Goal: Information Seeking & Learning: Check status

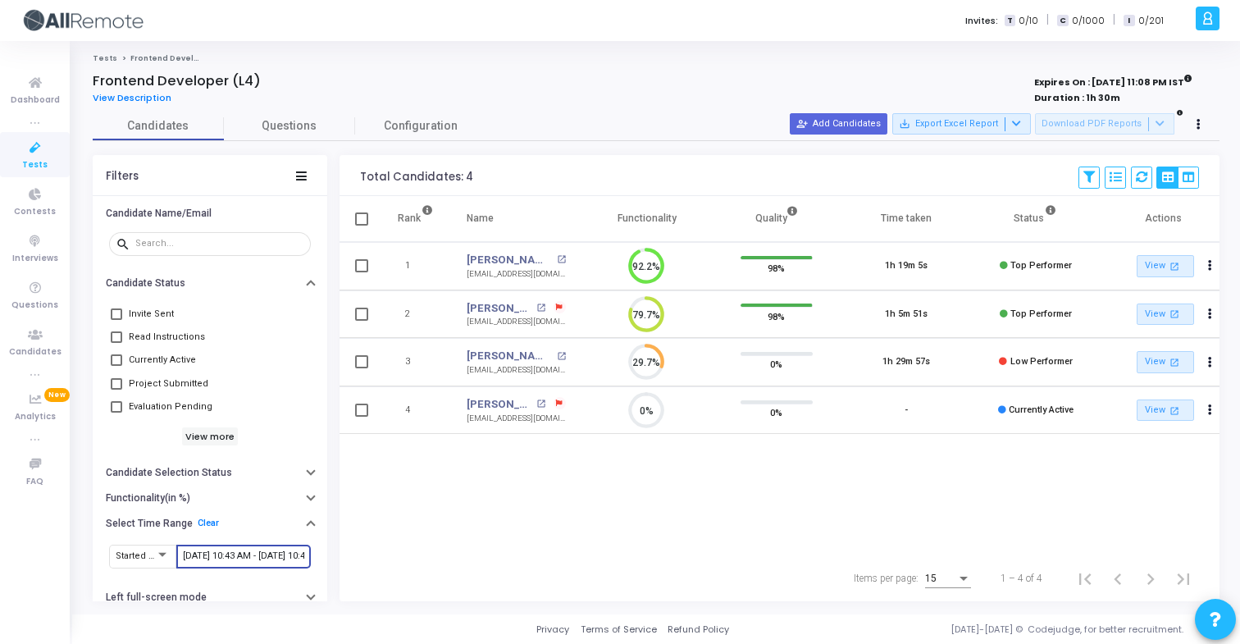
scroll to position [34, 42]
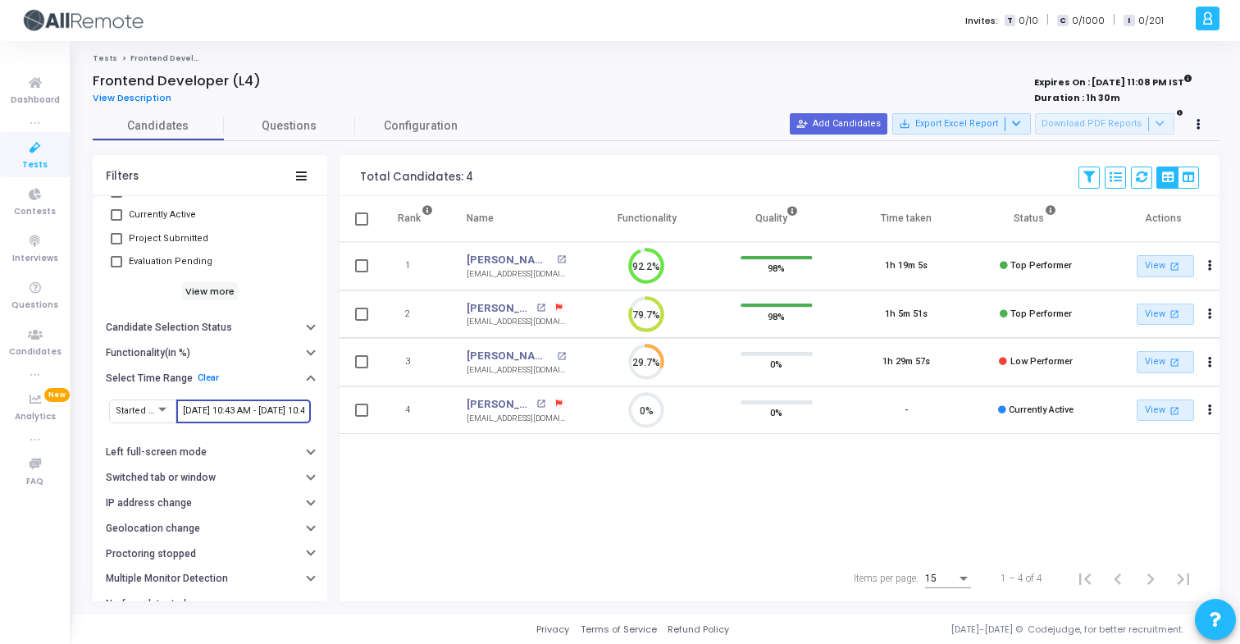
click at [253, 408] on input "9/24/2025, 10:43 AM - 9/25/2025, 10:43 AM" at bounding box center [243, 411] width 121 height 10
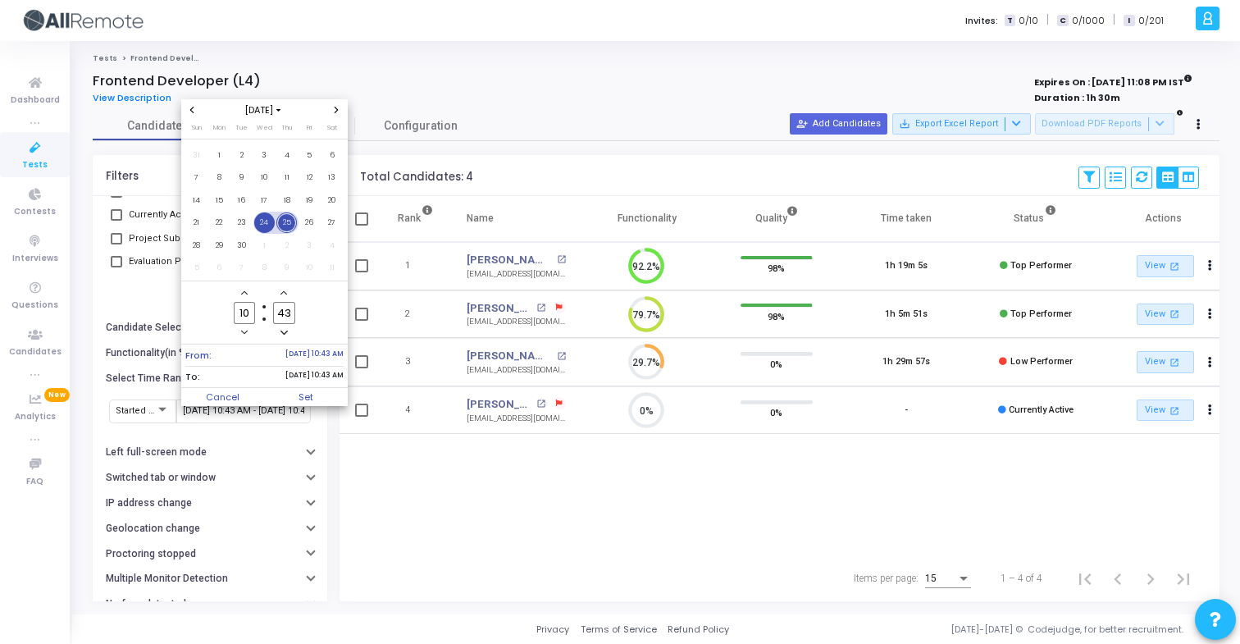
click at [262, 230] on span "24" at bounding box center [264, 222] width 20 height 20
click at [292, 229] on span "25" at bounding box center [286, 222] width 20 height 20
click at [325, 402] on span "Set" at bounding box center [306, 397] width 84 height 18
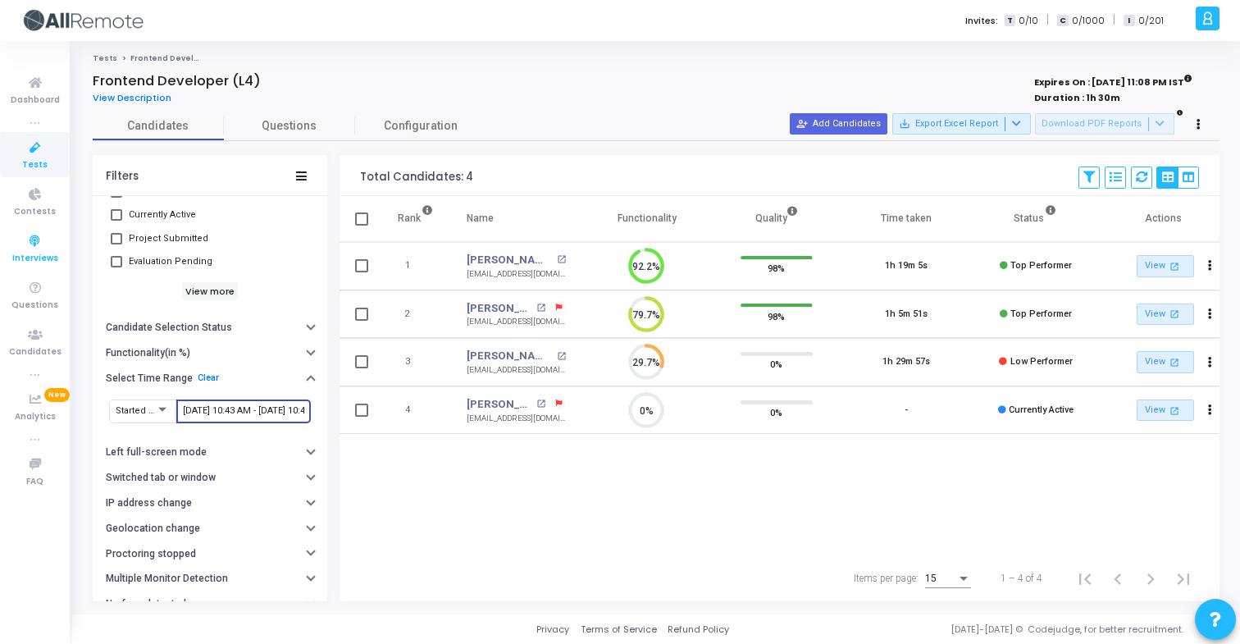
click at [52, 261] on span "Interviews" at bounding box center [35, 259] width 46 height 14
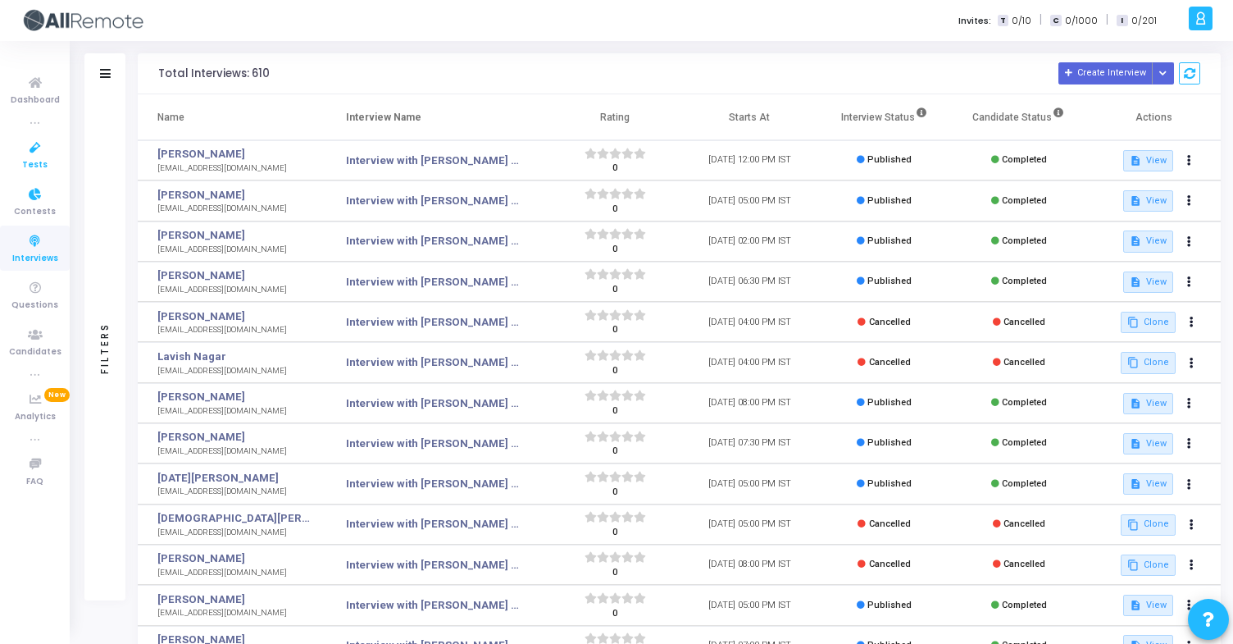
click at [45, 152] on icon at bounding box center [35, 148] width 34 height 20
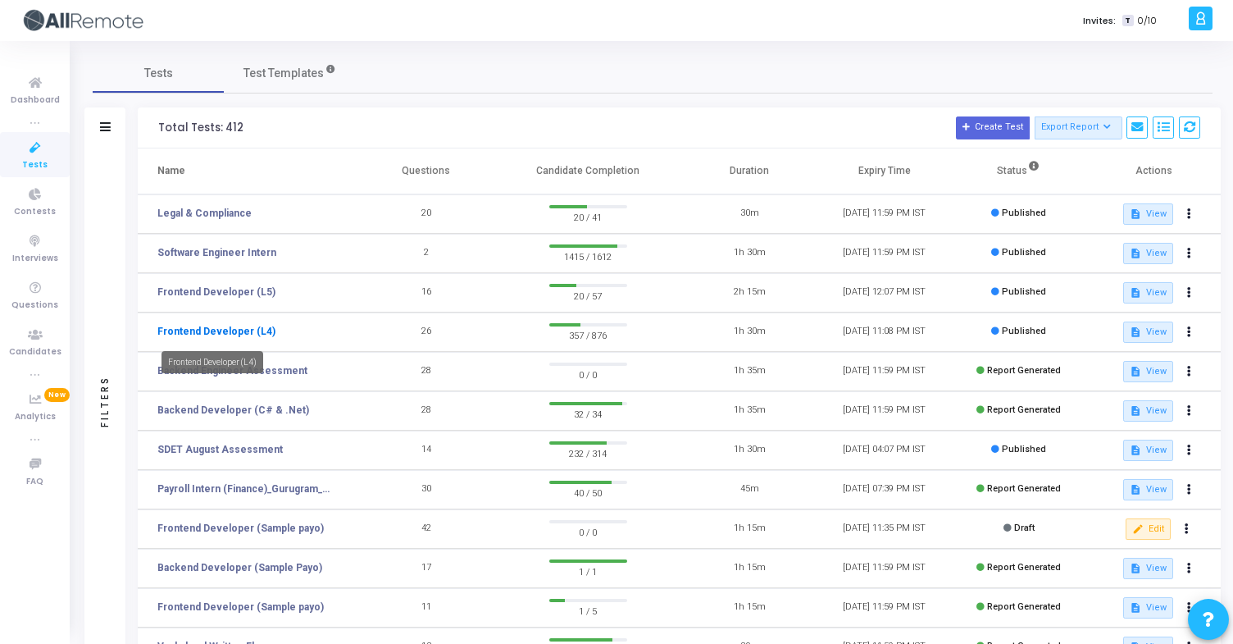
click at [254, 330] on link "Frontend Developer (L4)" at bounding box center [216, 331] width 118 height 15
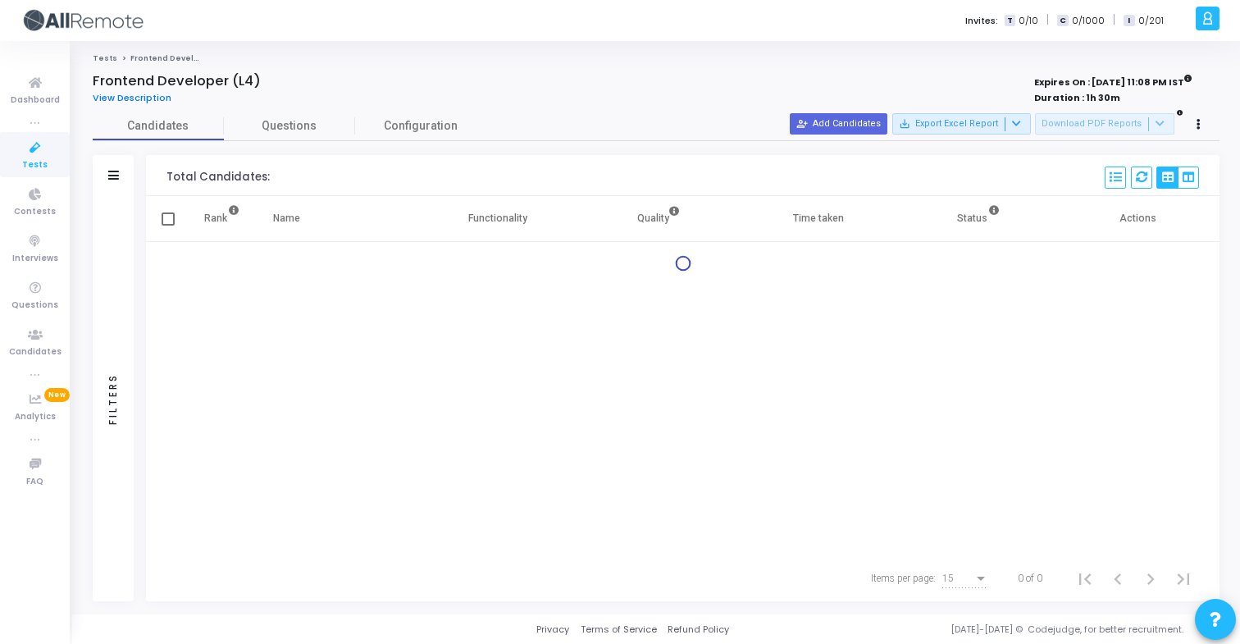
click at [121, 172] on div "Filters" at bounding box center [113, 175] width 41 height 41
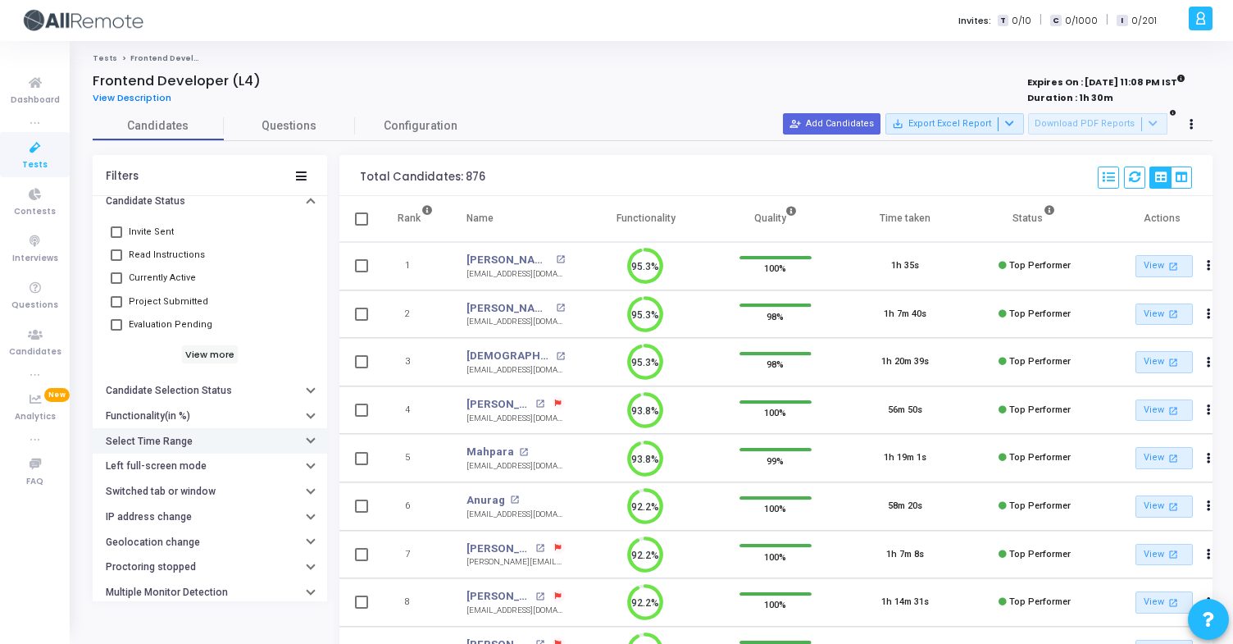
click at [198, 433] on button "Select Time Range" at bounding box center [210, 440] width 234 height 25
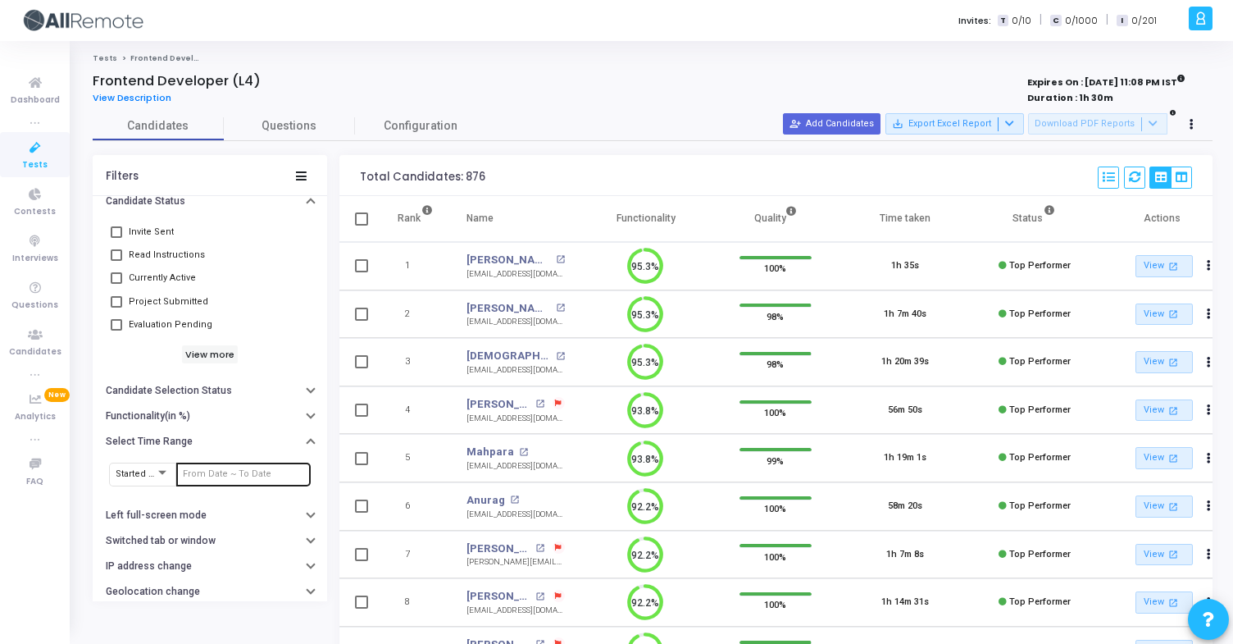
click at [229, 471] on input "text" at bounding box center [243, 474] width 121 height 10
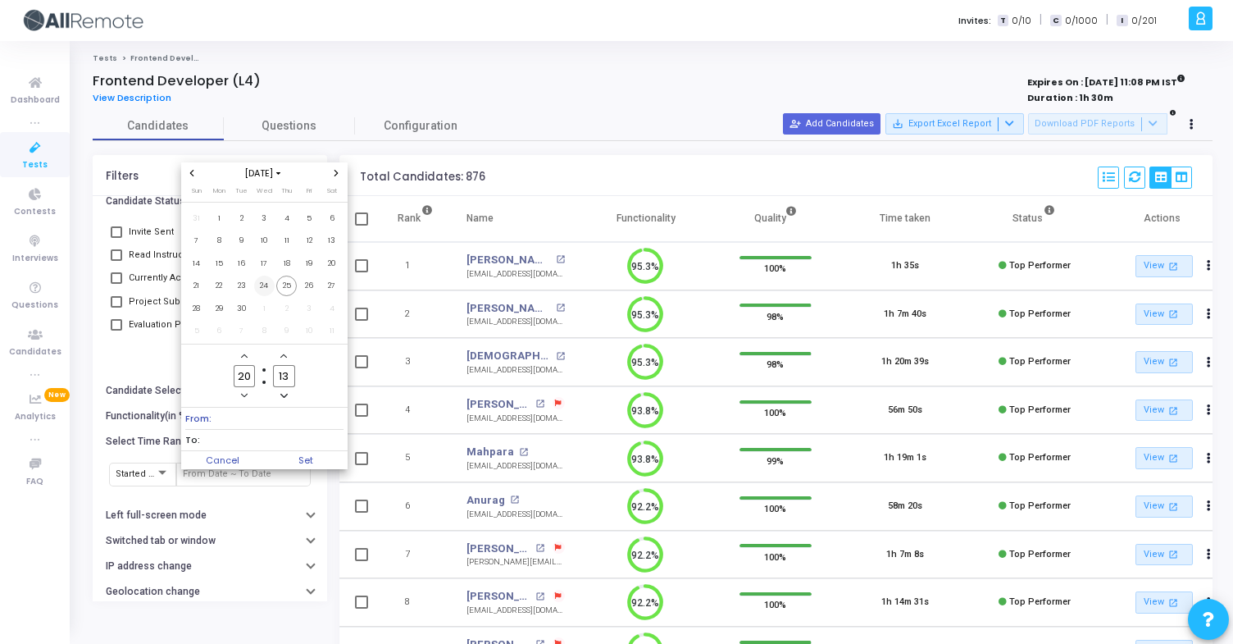
click at [263, 287] on span "24" at bounding box center [264, 285] width 20 height 20
click at [295, 287] on span "25" at bounding box center [286, 285] width 20 height 20
click at [330, 458] on span "Set" at bounding box center [306, 460] width 84 height 18
type input "9/24/2025, 8:13 PM - 9/25/2025, 8:13 PM"
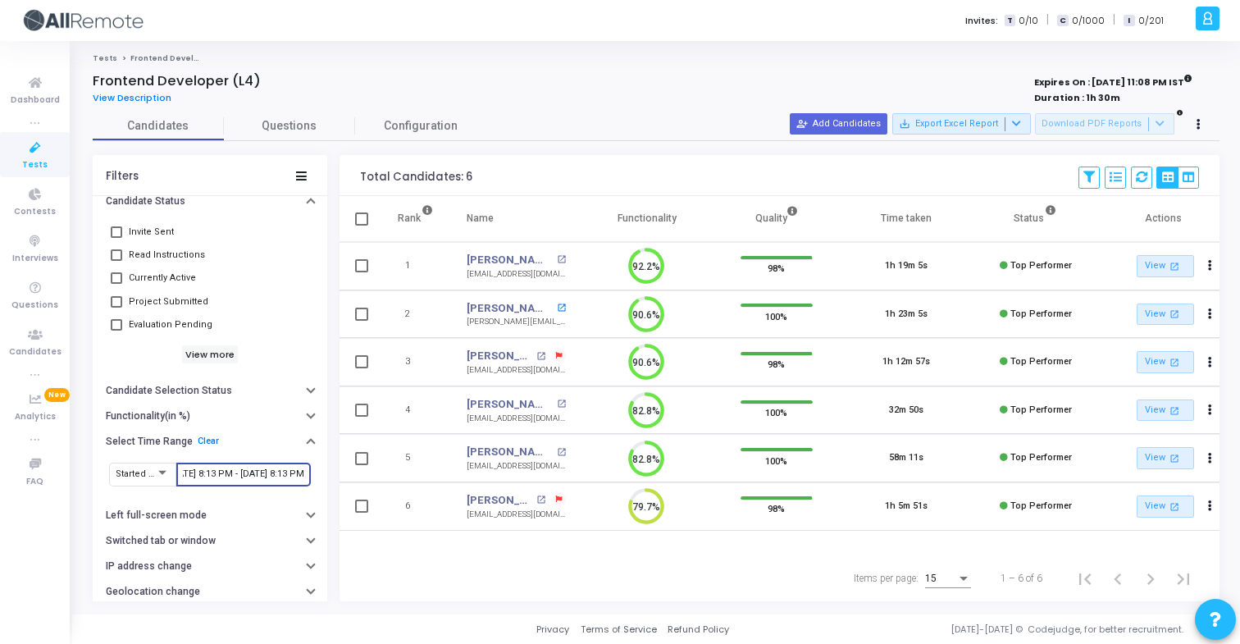
click at [557, 305] on mat-icon "open_in_new" at bounding box center [561, 307] width 9 height 9
click at [541, 354] on mat-icon "open_in_new" at bounding box center [540, 356] width 9 height 9
click at [557, 403] on mat-icon "open_in_new" at bounding box center [561, 403] width 9 height 9
click at [557, 453] on mat-icon "open_in_new" at bounding box center [561, 452] width 9 height 9
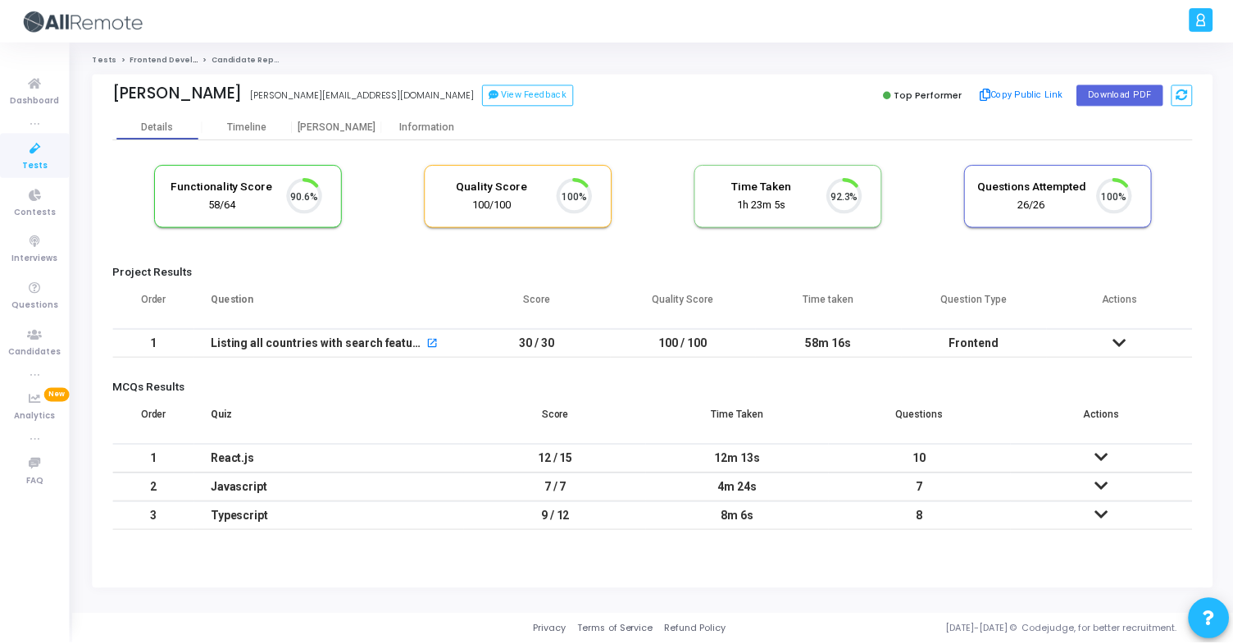
scroll to position [34, 42]
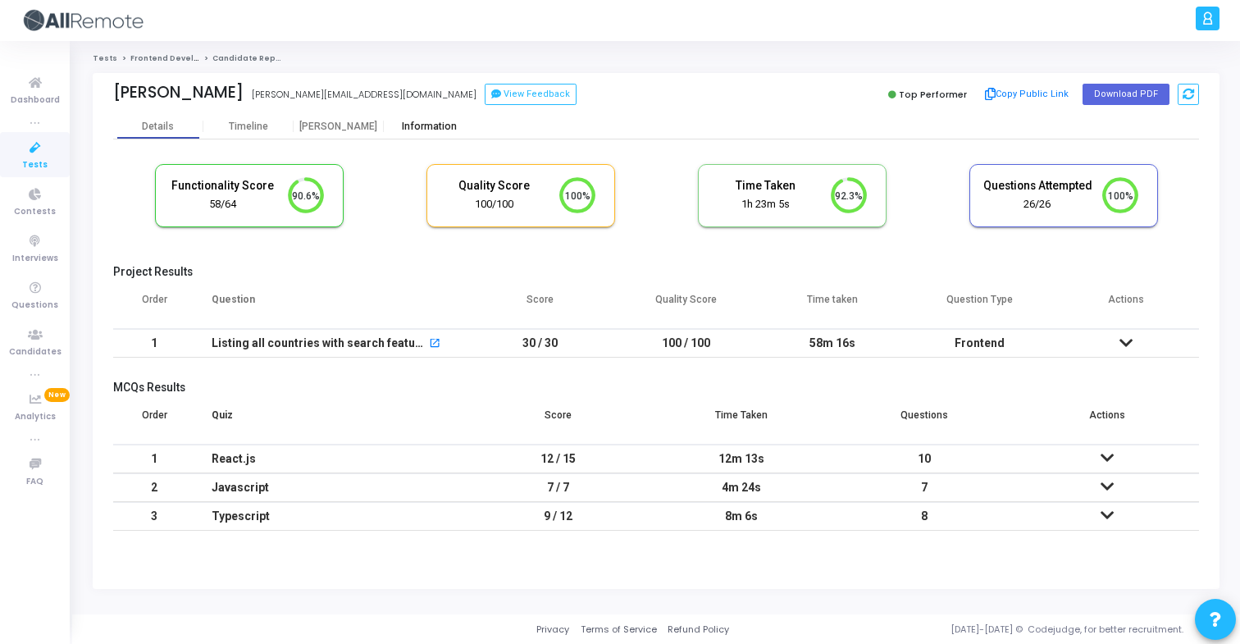
click at [412, 118] on div "Information" at bounding box center [429, 126] width 90 height 25
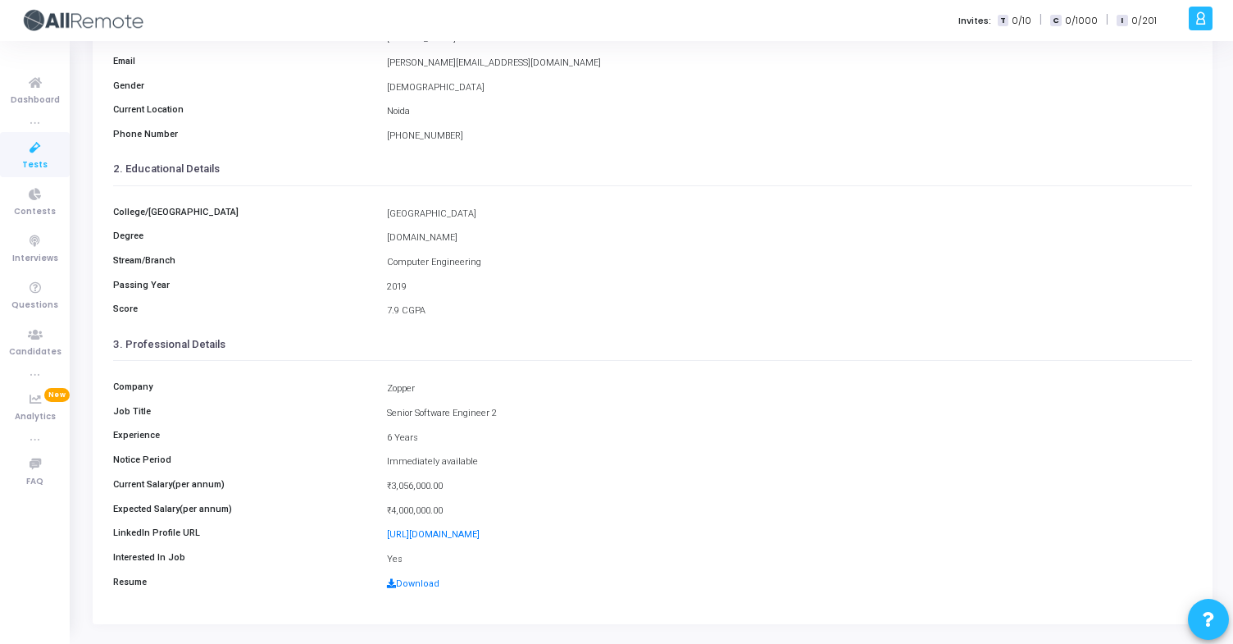
scroll to position [189, 0]
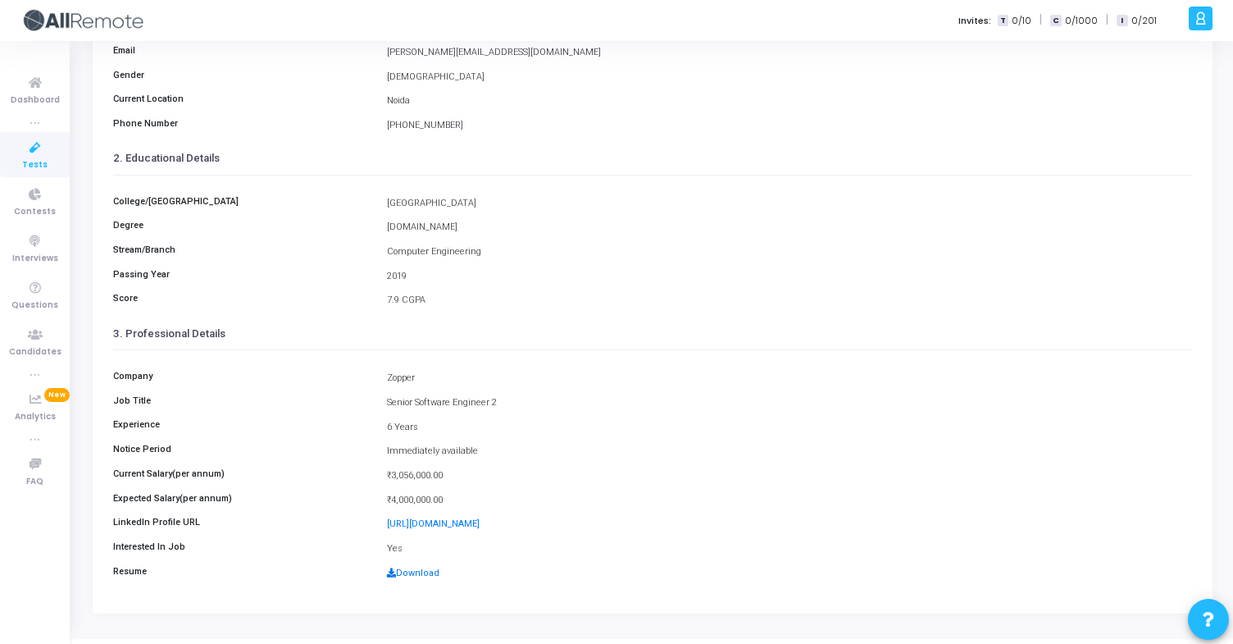
click at [422, 574] on link "Download" at bounding box center [413, 572] width 52 height 11
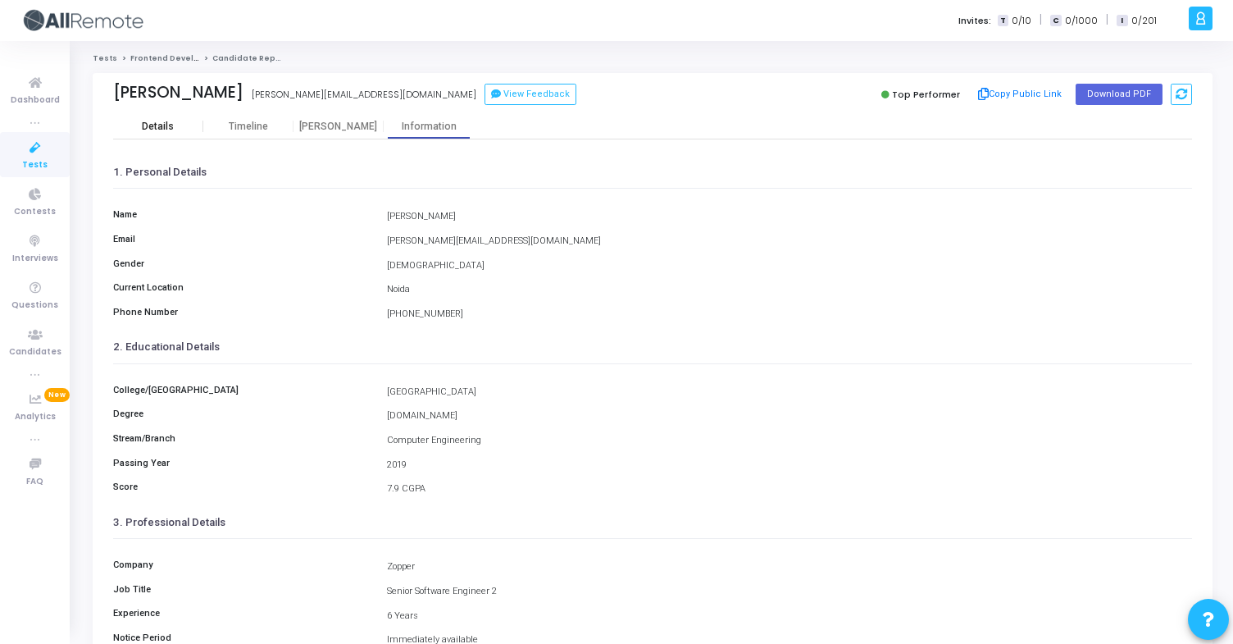
click at [170, 126] on div "Details" at bounding box center [158, 127] width 32 height 12
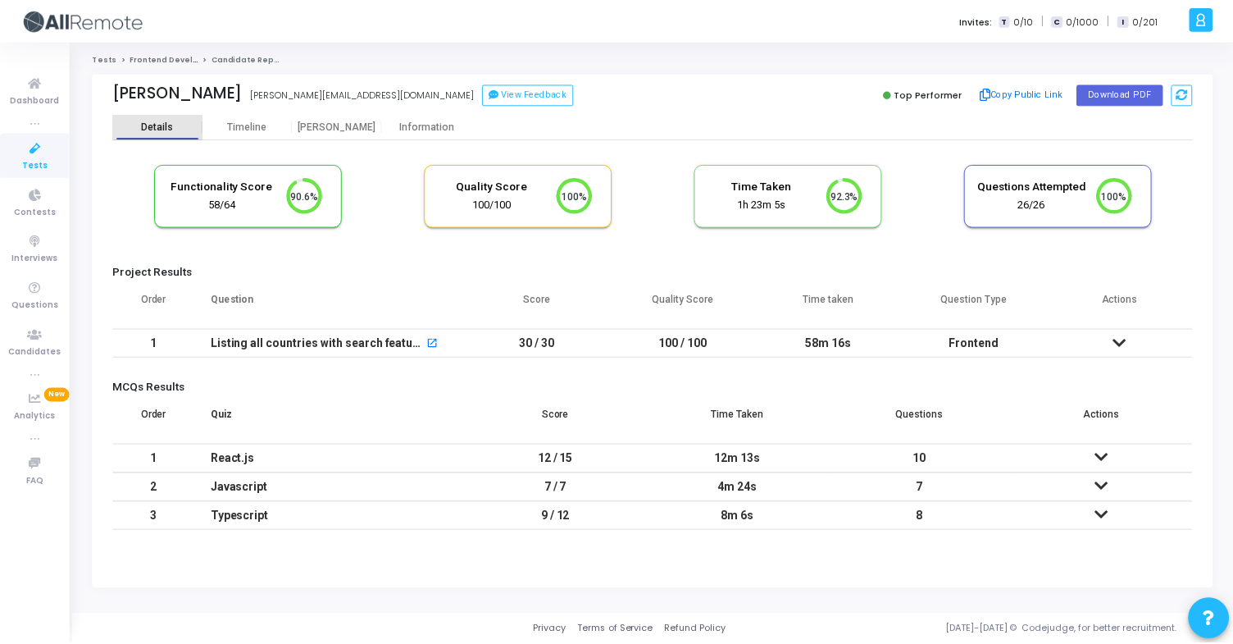
scroll to position [34, 42]
click at [444, 127] on div "Information" at bounding box center [429, 127] width 90 height 12
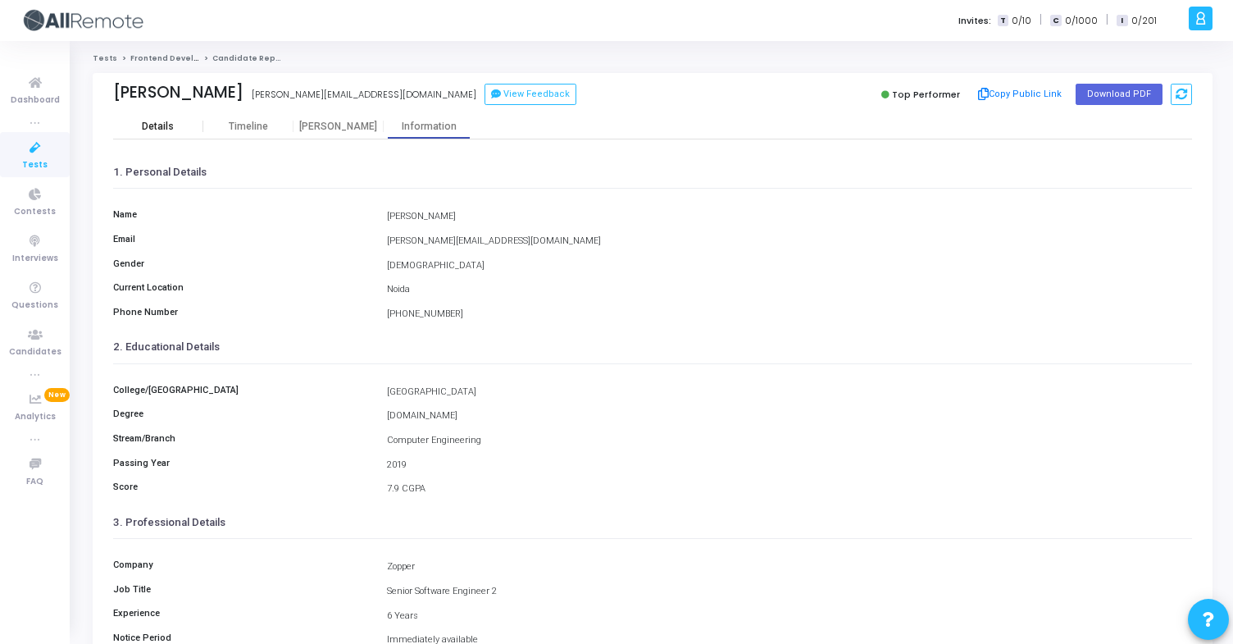
click at [148, 131] on div "Details" at bounding box center [158, 127] width 32 height 12
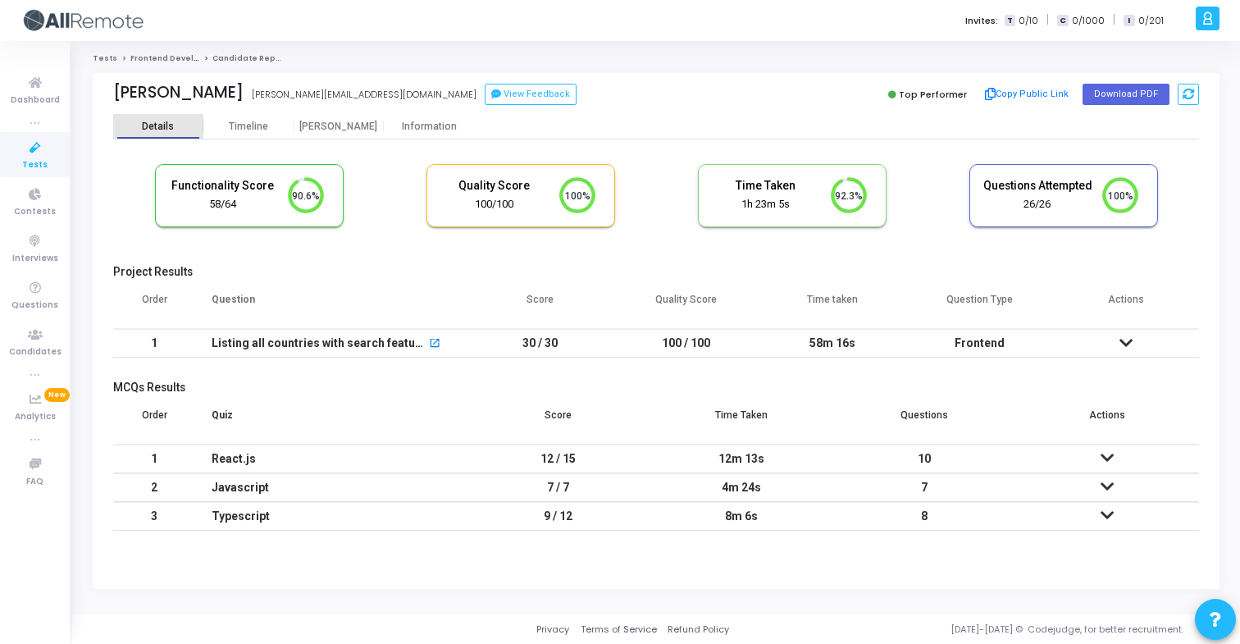
scroll to position [7, 7]
click at [460, 127] on div "Information" at bounding box center [429, 127] width 90 height 12
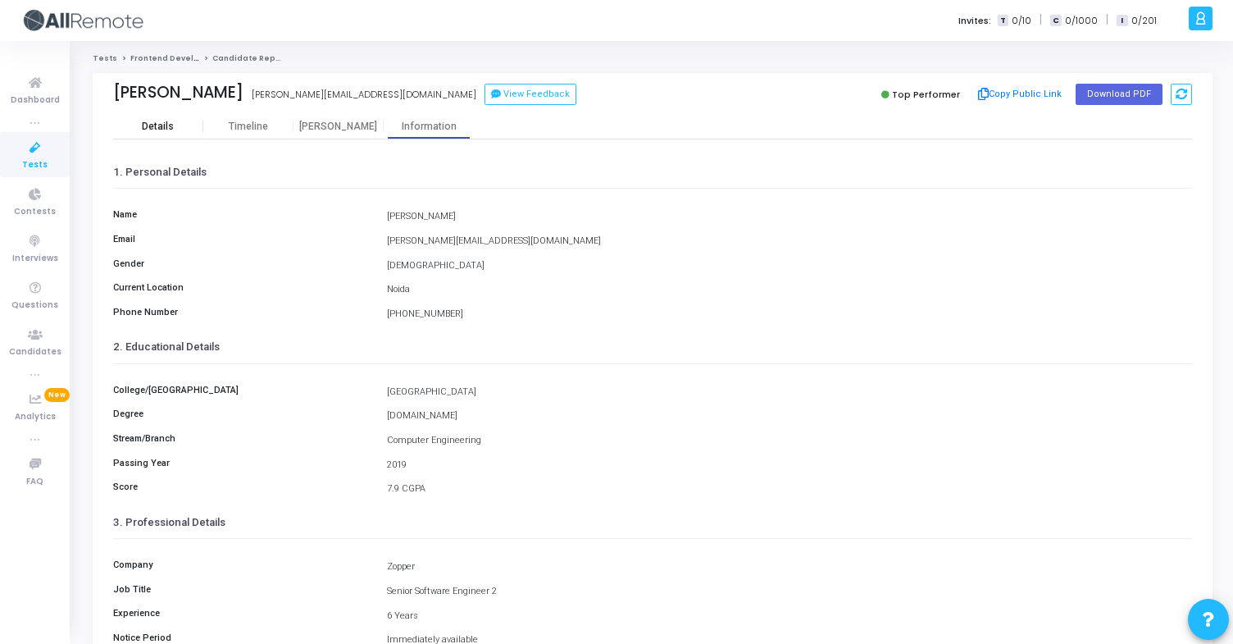
click at [166, 130] on div "Details" at bounding box center [158, 127] width 32 height 12
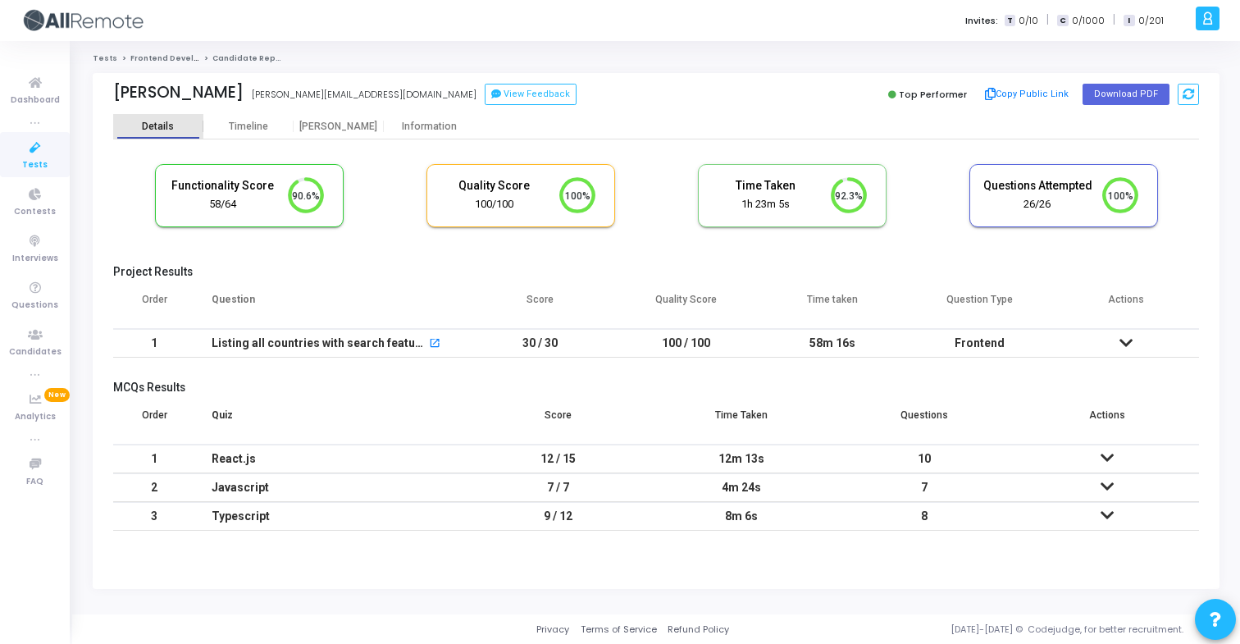
scroll to position [34, 42]
click at [1005, 95] on button "Copy Public Link" at bounding box center [1027, 94] width 94 height 25
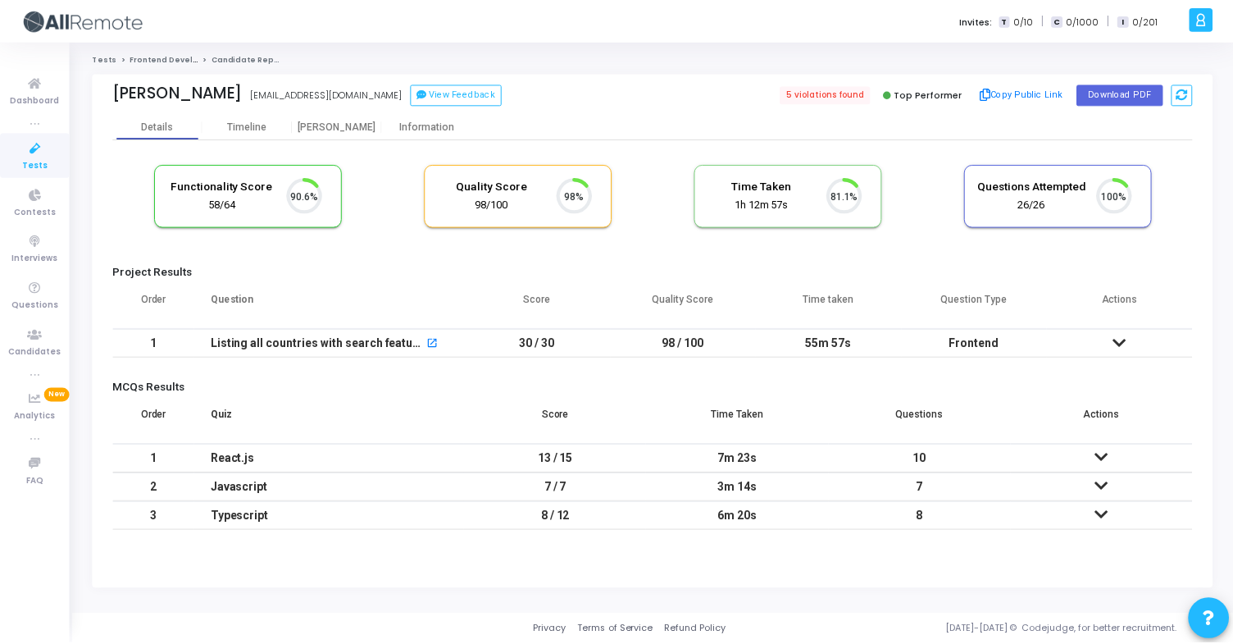
scroll to position [34, 42]
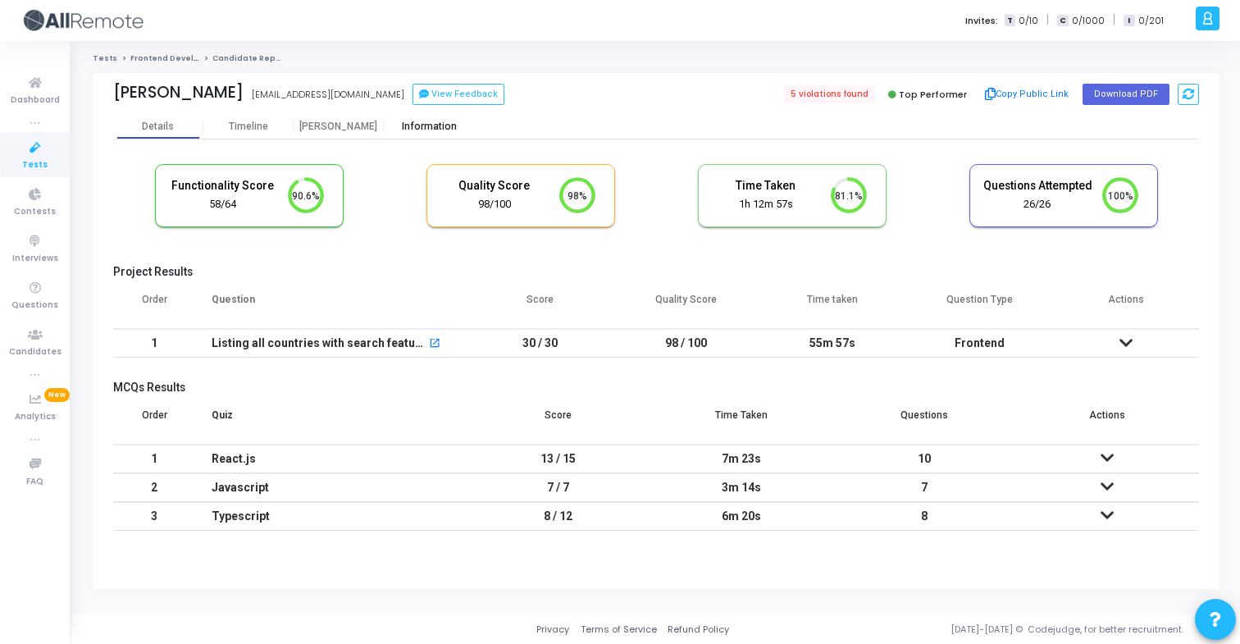
click at [456, 127] on div "Information" at bounding box center [429, 127] width 90 height 12
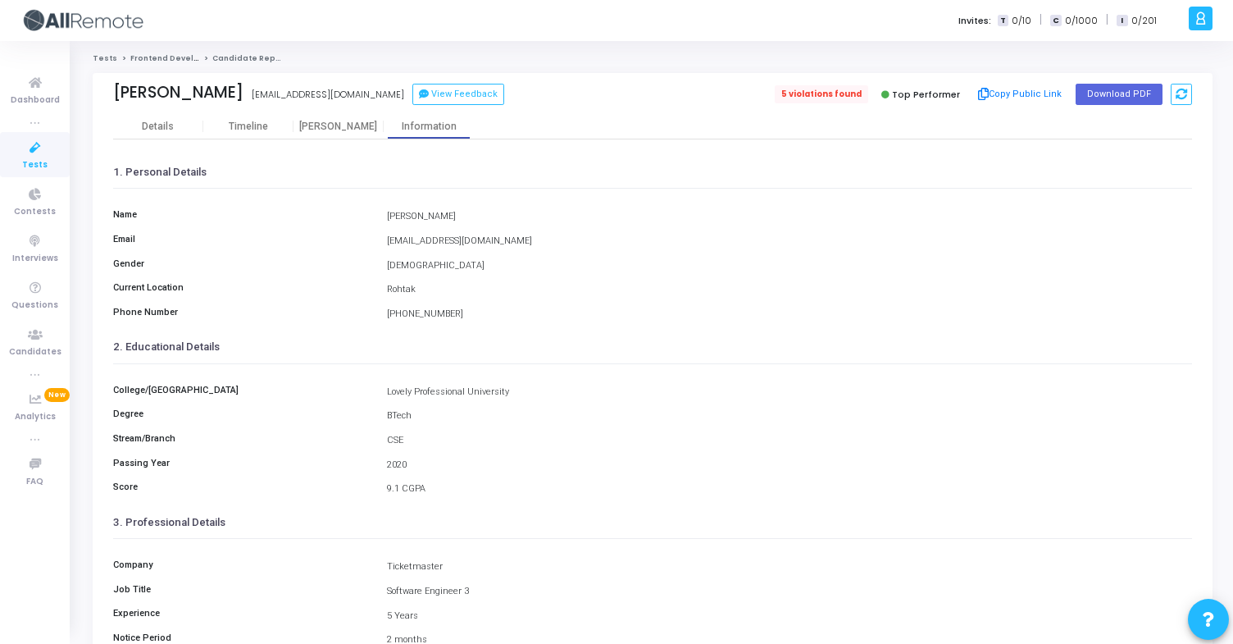
click at [833, 91] on span "5 violations found" at bounding box center [821, 94] width 93 height 18
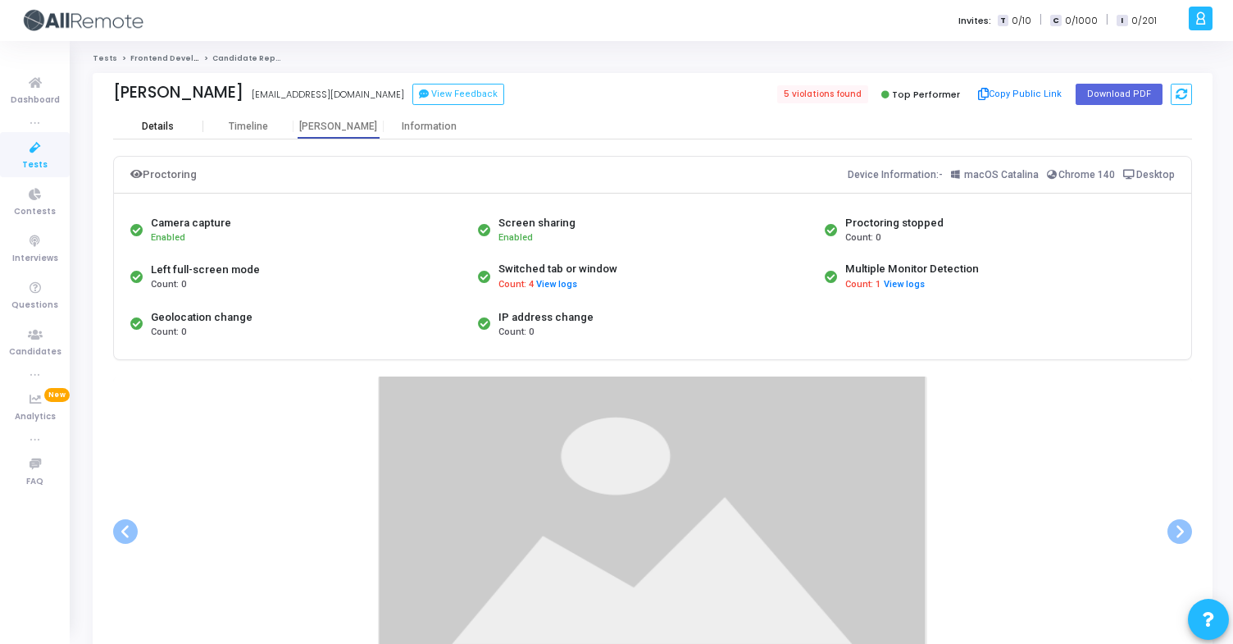
click at [198, 116] on div "Details" at bounding box center [158, 126] width 90 height 25
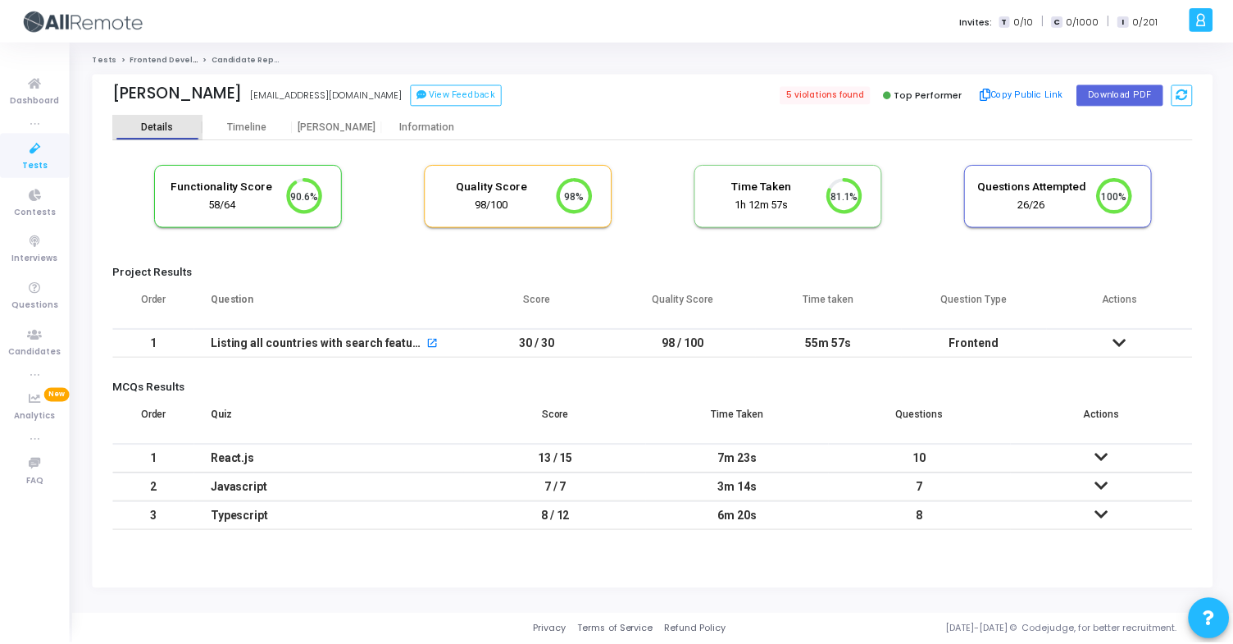
scroll to position [34, 42]
click at [466, 130] on div "Information" at bounding box center [429, 127] width 90 height 12
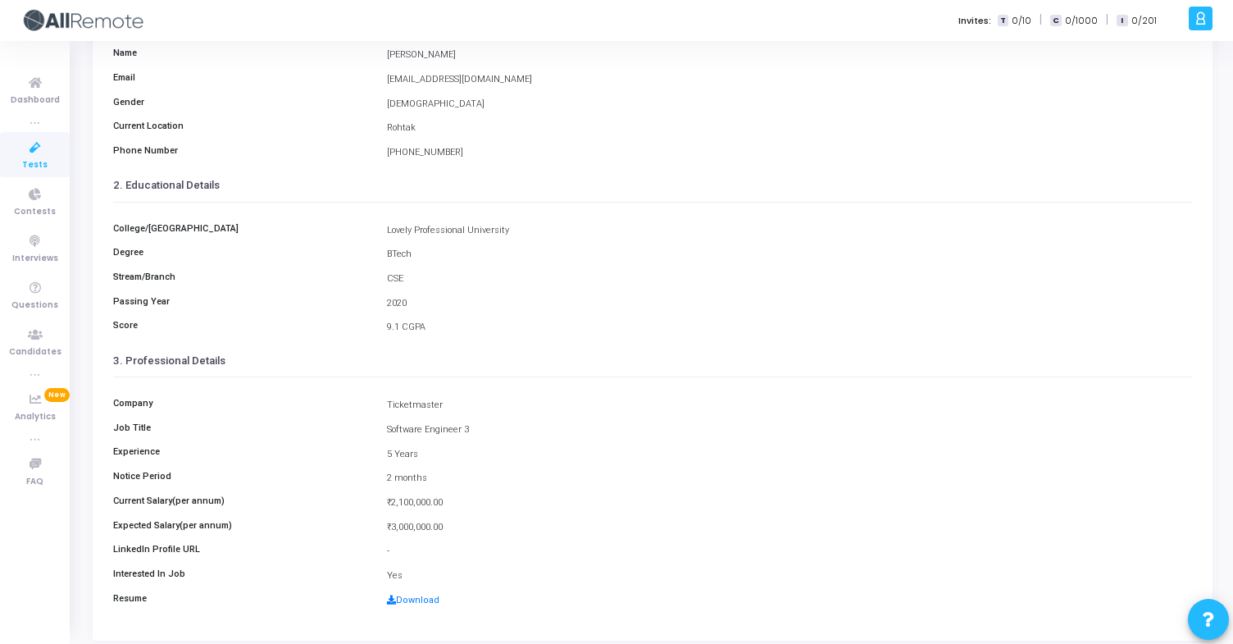
scroll to position [171, 0]
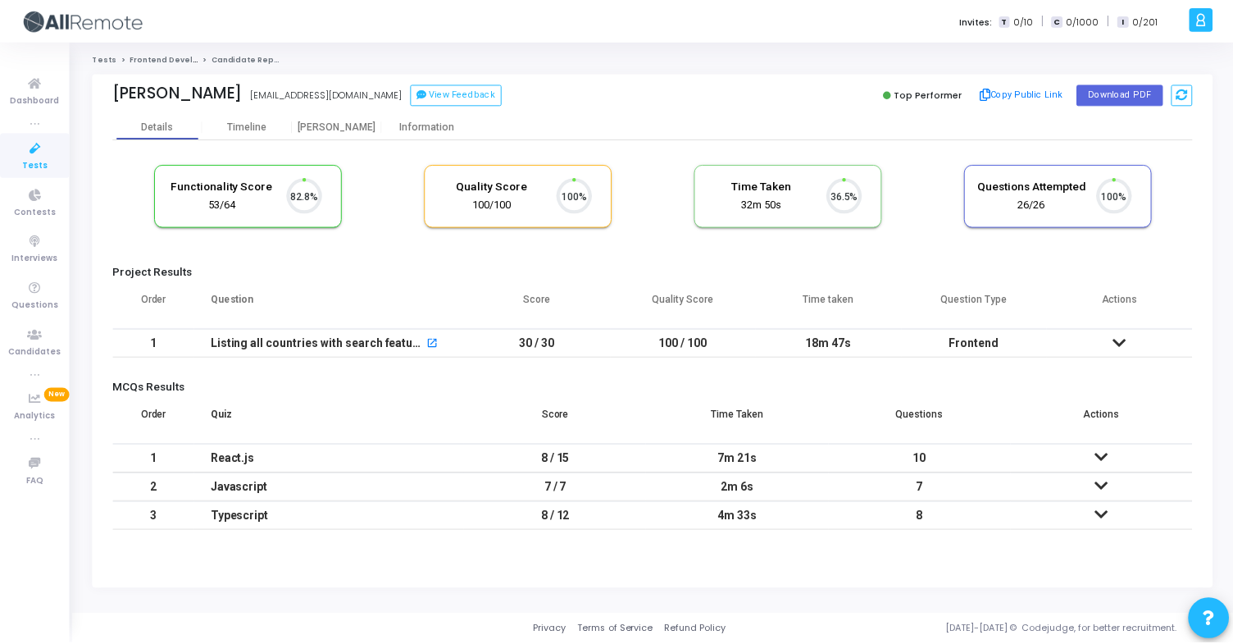
scroll to position [34, 42]
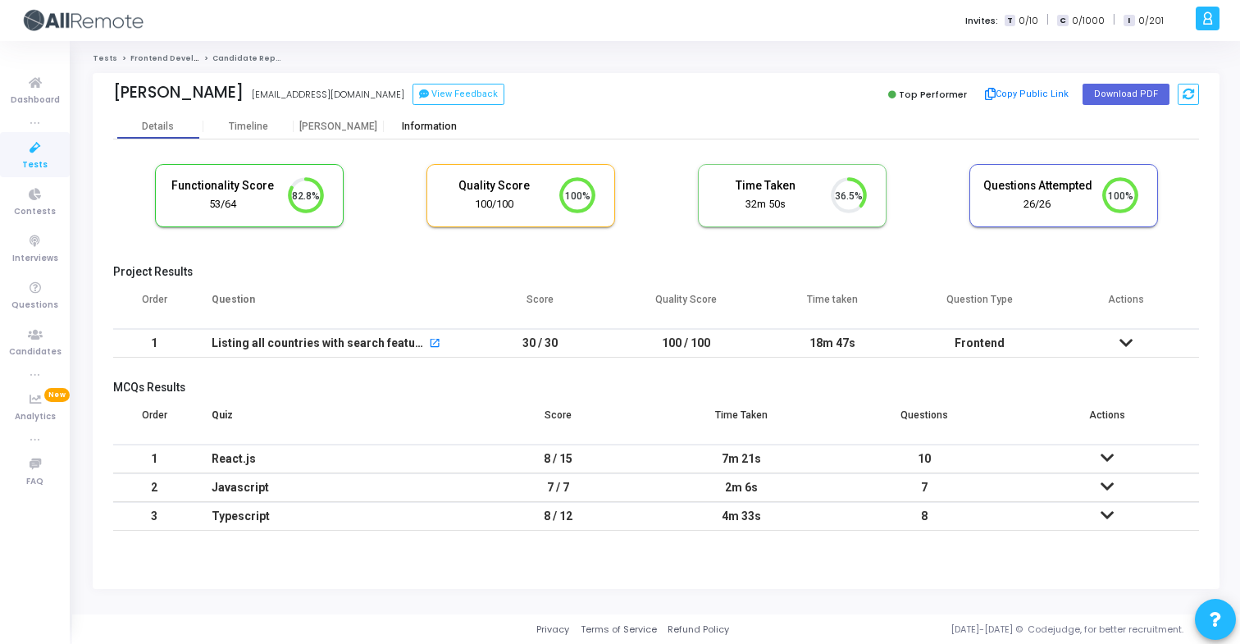
click at [419, 131] on div "Information" at bounding box center [429, 127] width 90 height 12
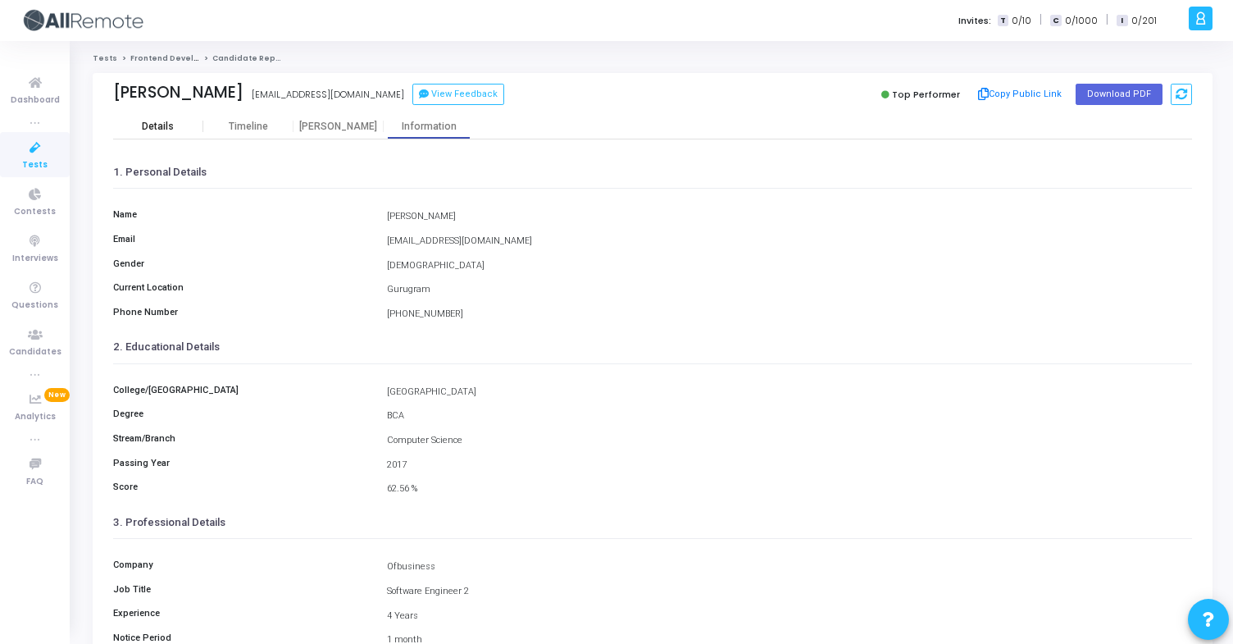
click at [174, 117] on div "Details" at bounding box center [158, 126] width 90 height 25
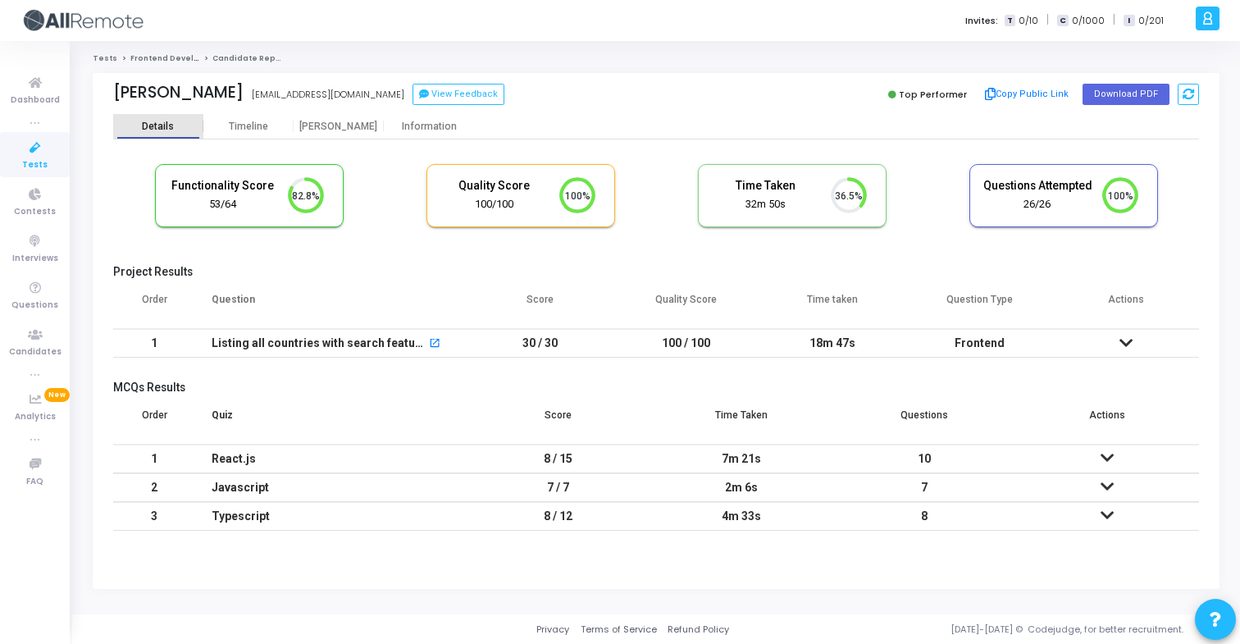
scroll to position [34, 42]
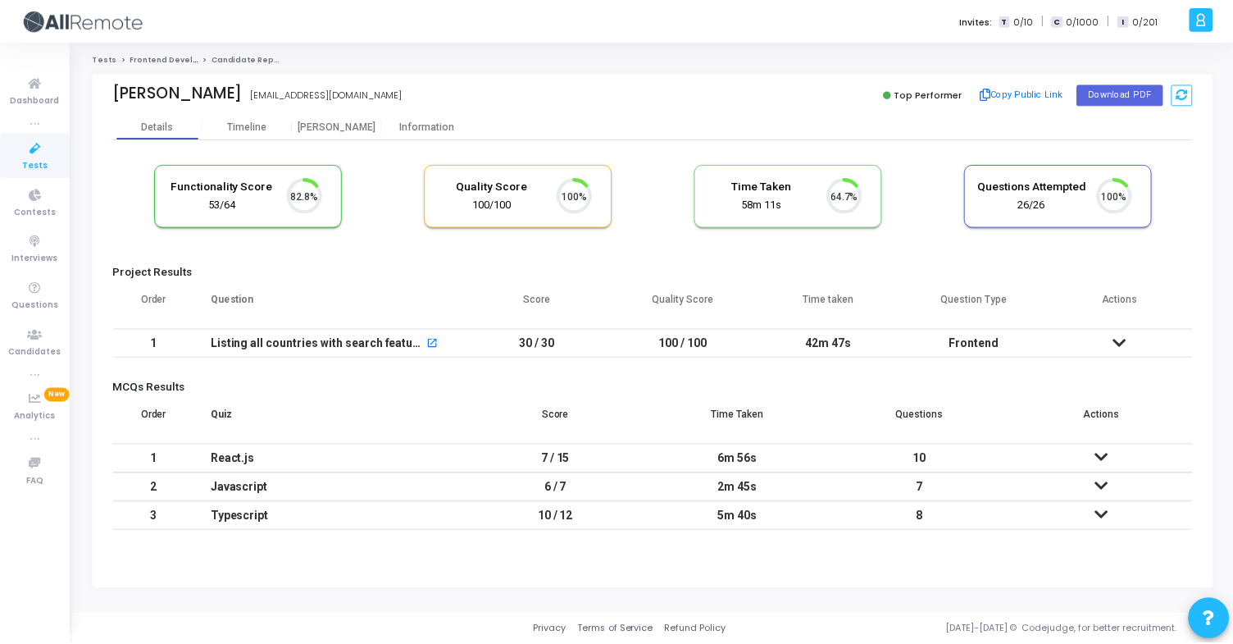
scroll to position [34, 42]
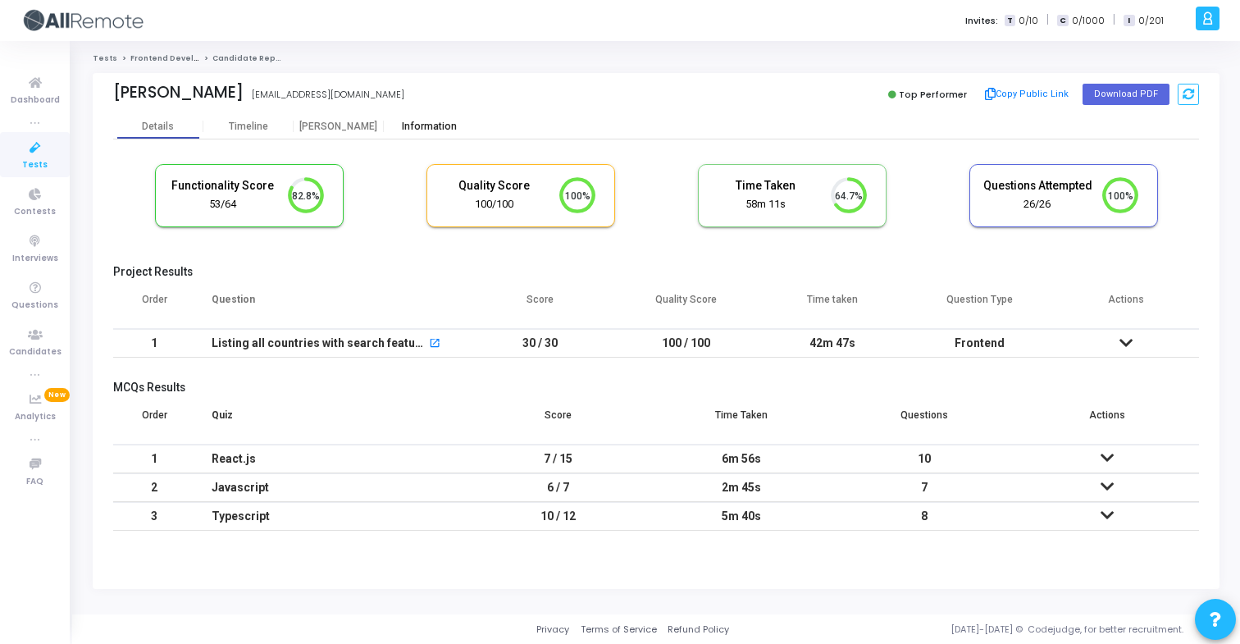
click at [416, 124] on div "Information" at bounding box center [429, 127] width 90 height 12
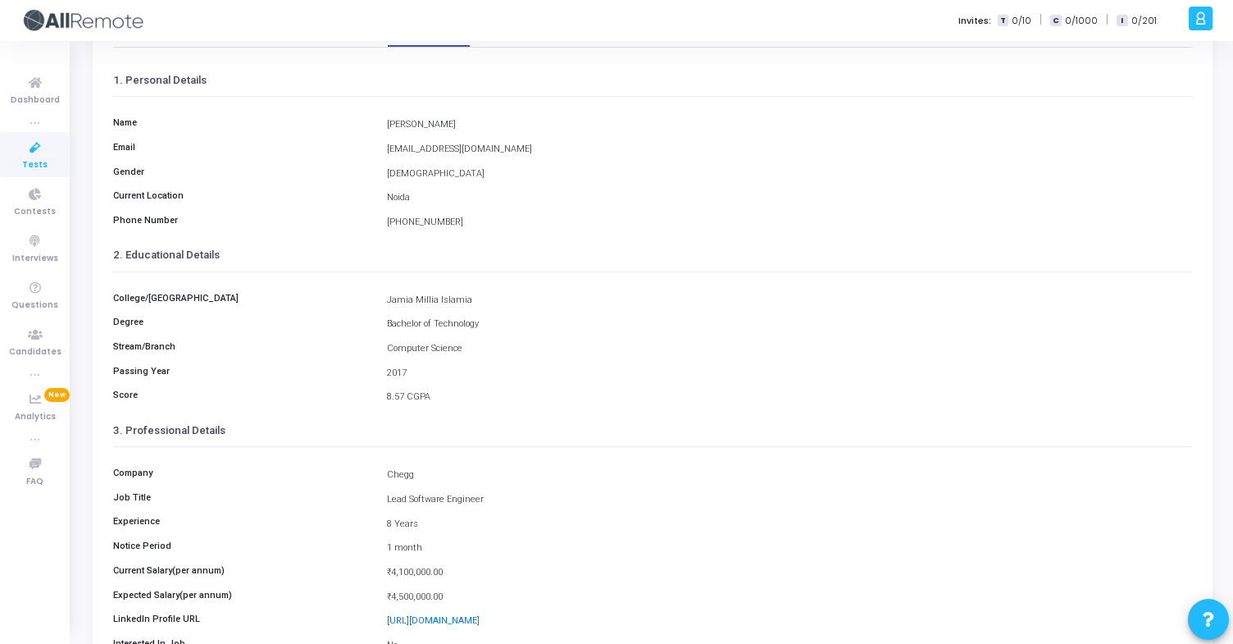
scroll to position [214, 0]
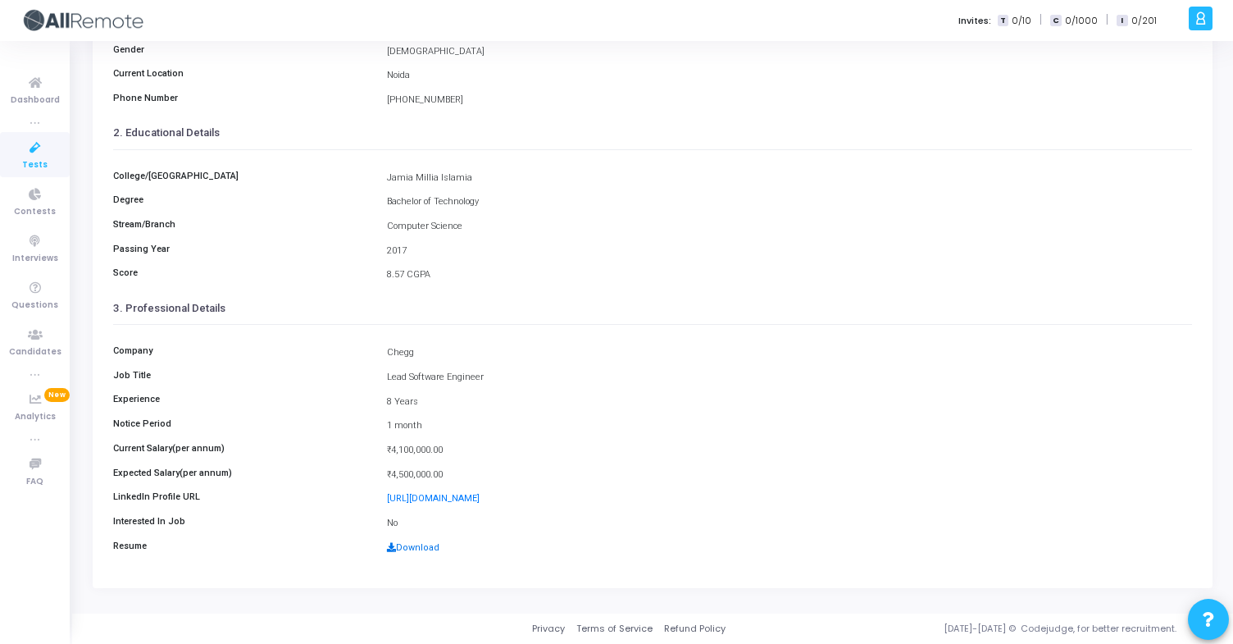
click at [421, 544] on link "Download" at bounding box center [413, 547] width 52 height 11
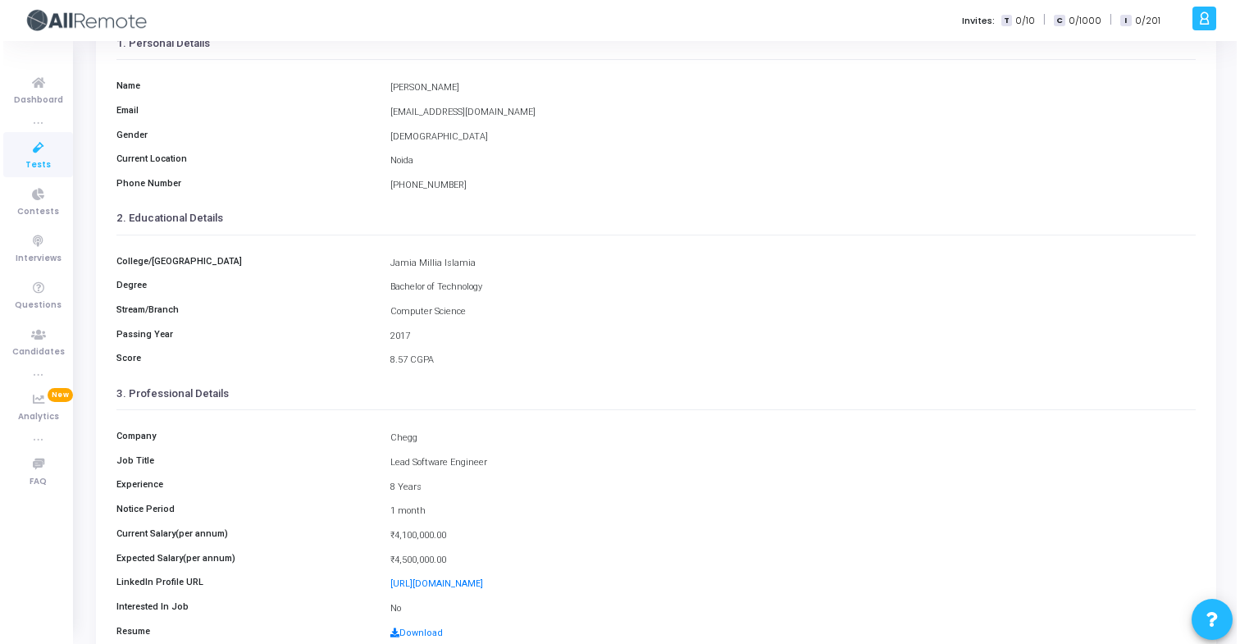
scroll to position [0, 0]
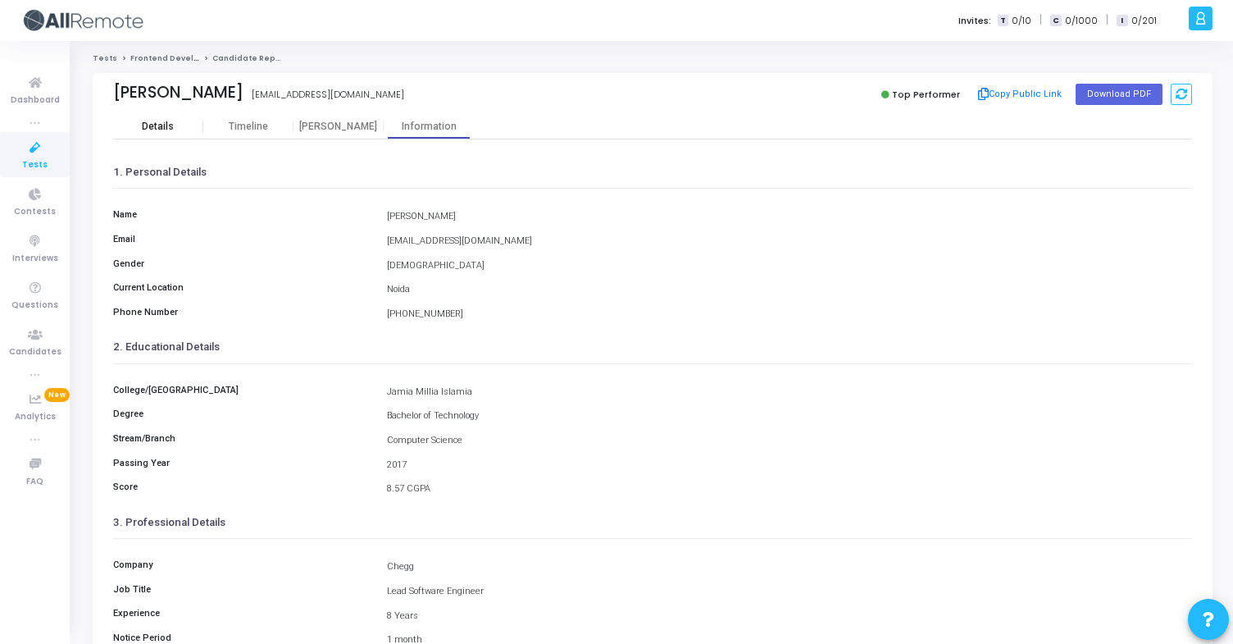
click at [155, 131] on div "Details" at bounding box center [158, 127] width 32 height 12
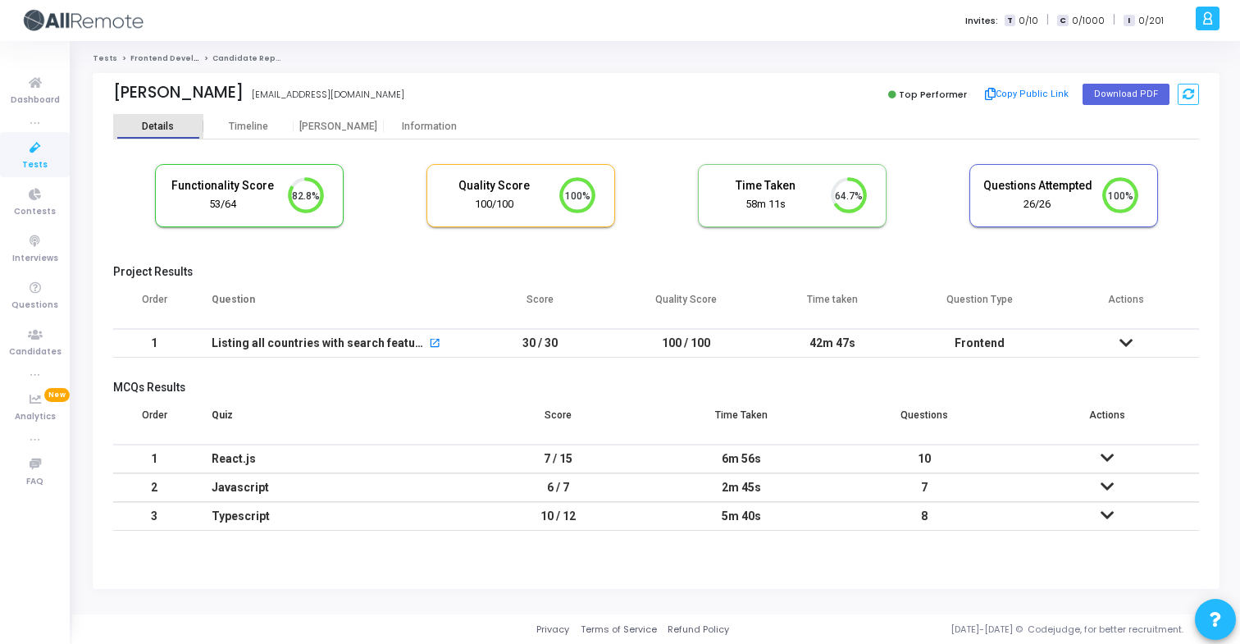
scroll to position [34, 42]
click at [416, 130] on div "Information" at bounding box center [429, 127] width 90 height 12
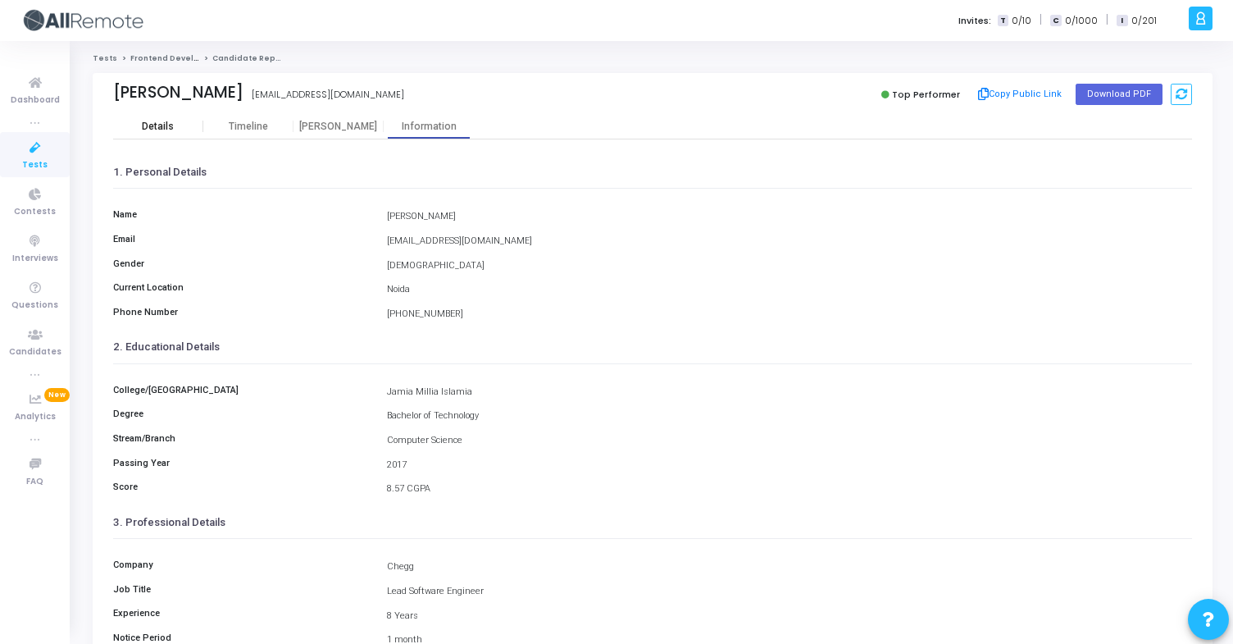
click at [171, 127] on div "Details" at bounding box center [158, 127] width 32 height 12
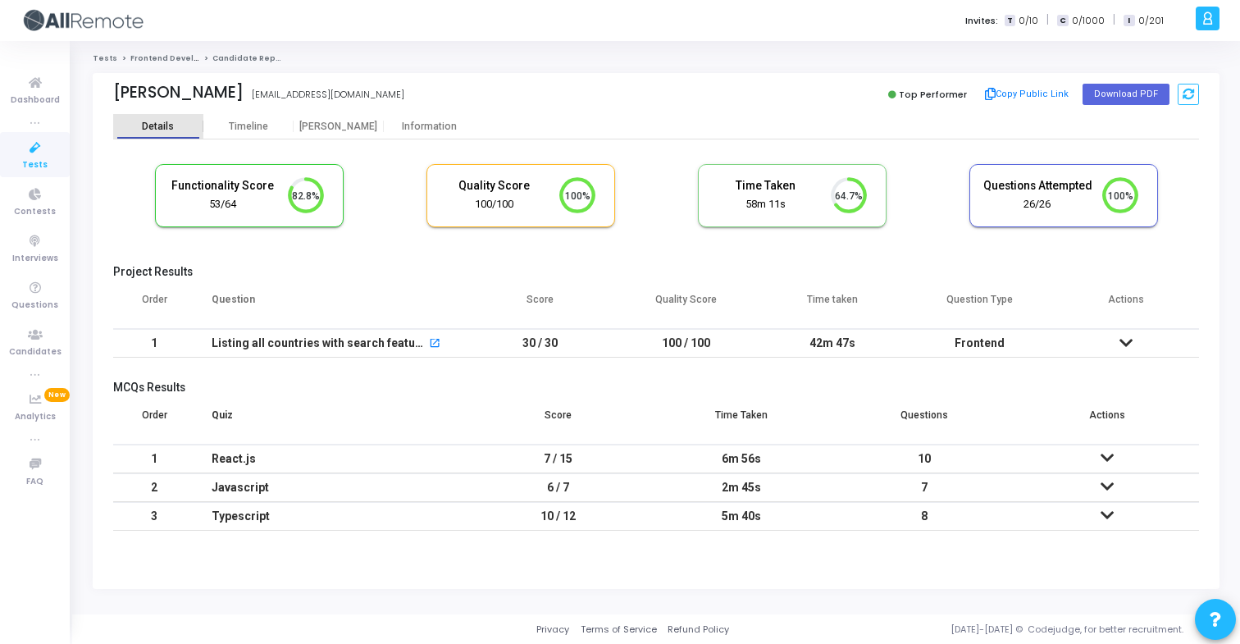
scroll to position [34, 42]
click at [1015, 101] on button "Copy Public Link" at bounding box center [1027, 94] width 94 height 25
